Goal: Task Accomplishment & Management: Use online tool/utility

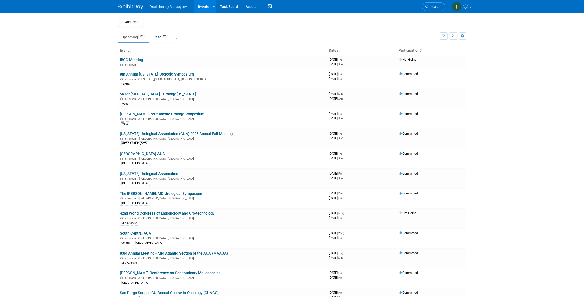
click at [98, 103] on body "Decipher by Veracyte Explore: My Workspaces 2 Go to Workspace: Corporate Events…" at bounding box center [292, 148] width 584 height 297
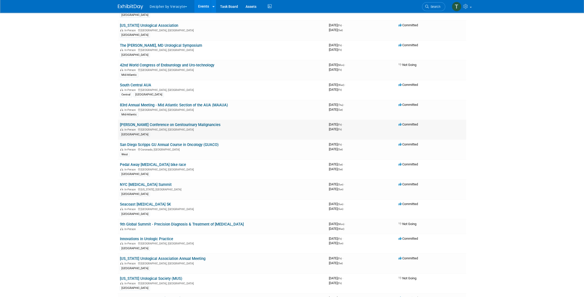
scroll to position [859, 0]
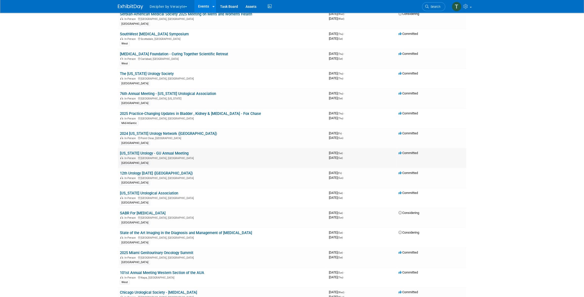
click at [169, 151] on link "[US_STATE] Urology - GU Annual Meeting" at bounding box center [154, 153] width 69 height 5
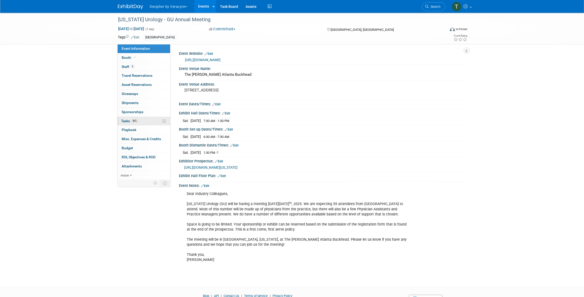
click at [134, 121] on span "56%" at bounding box center [134, 121] width 7 height 4
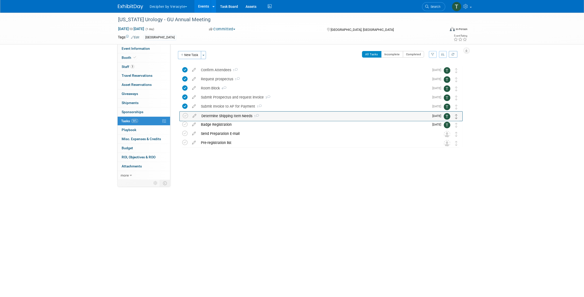
drag, startPoint x: 457, startPoint y: 126, endPoint x: 457, endPoint y: 116, distance: 9.6
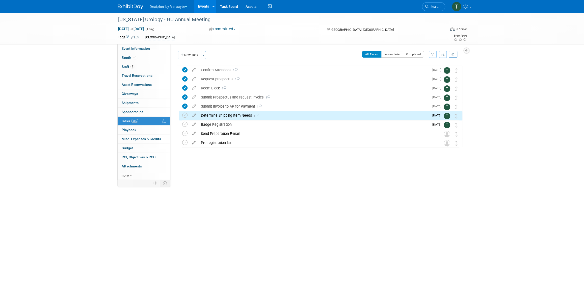
click at [182, 115] on div "Determine Shipping Item Needs 1 DETAILS Do we need to ship collateral or update…" at bounding box center [320, 115] width 283 height 9
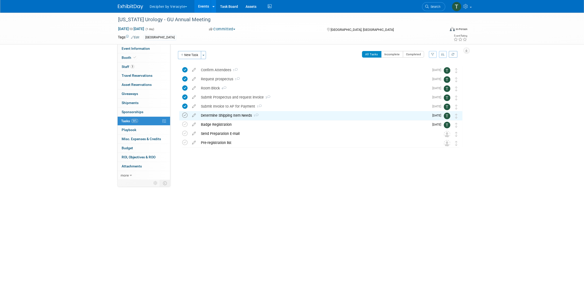
click at [185, 116] on icon at bounding box center [184, 115] width 5 height 5
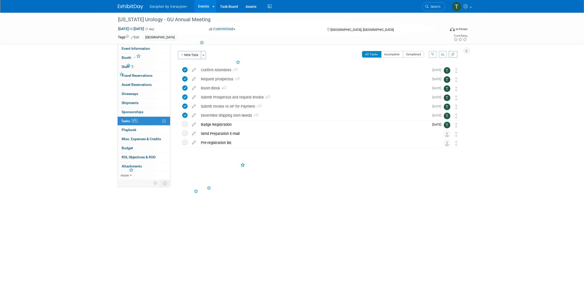
click at [228, 115] on div "Determine Shipping Item Needs 1" at bounding box center [313, 115] width 231 height 9
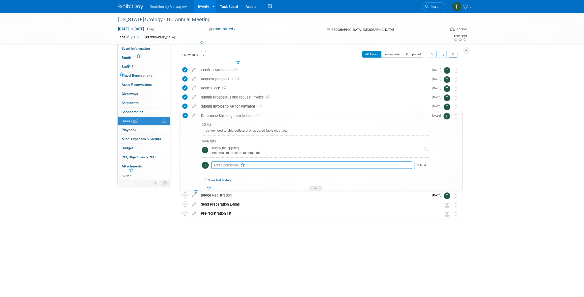
click at [236, 166] on textarea at bounding box center [311, 165] width 201 height 8
type textarea "Toby will bring his own materials."
click at [421, 163] on button "Submit" at bounding box center [421, 165] width 15 height 8
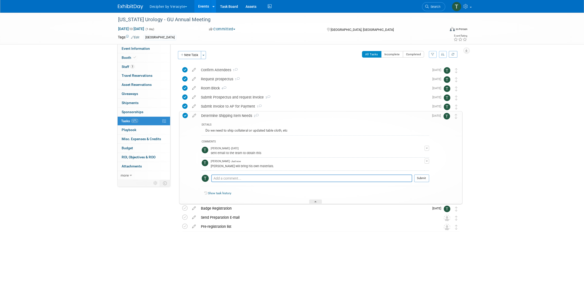
click at [228, 114] on div "Determine Shipping Item Needs 2" at bounding box center [314, 115] width 231 height 9
